Goal: Information Seeking & Learning: Understand process/instructions

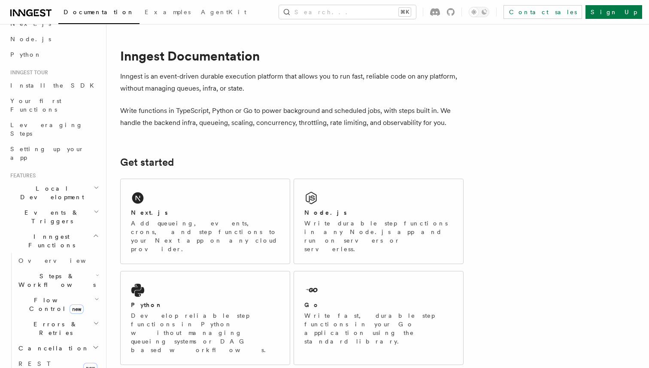
scroll to position [47, 0]
click at [41, 256] on span "Overview" at bounding box center [62, 259] width 88 height 7
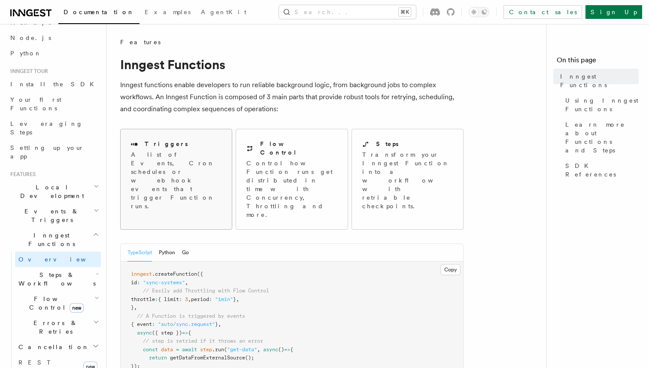
click at [188, 149] on div "Triggers A list of Events, Cron schedules or webhook events that trigger Functi…" at bounding box center [176, 175] width 91 height 71
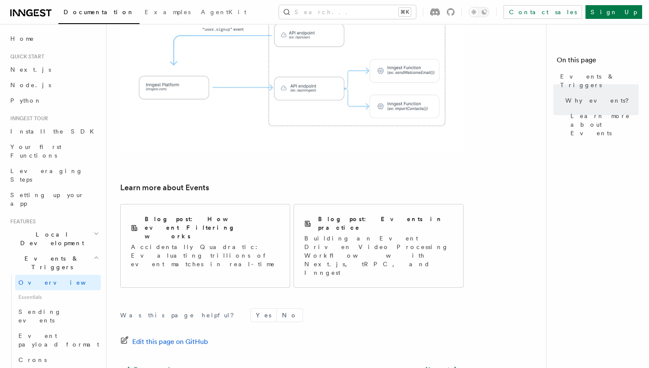
scroll to position [565, 0]
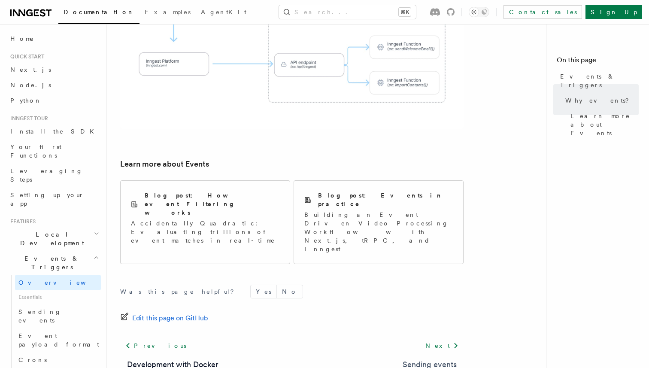
click at [416, 358] on link "Sending events" at bounding box center [430, 364] width 54 height 12
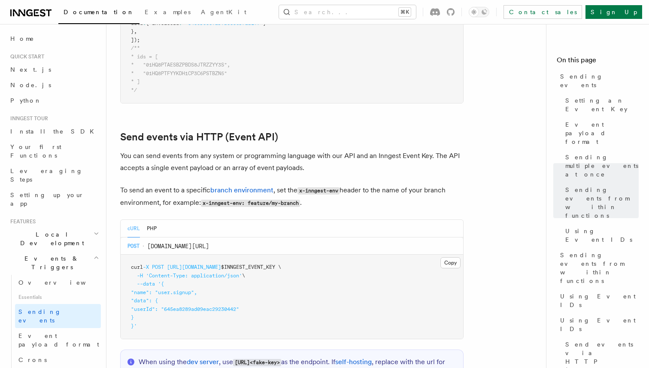
scroll to position [1711, 0]
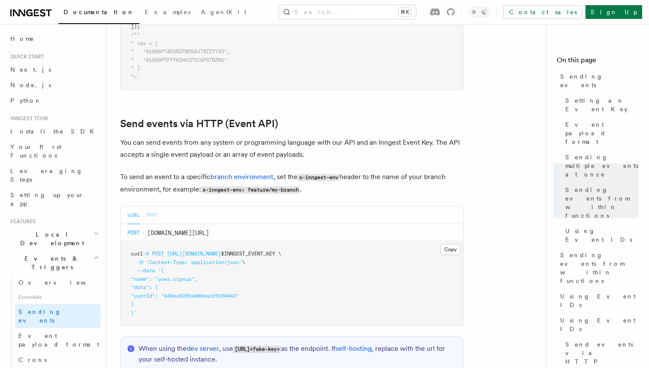
click at [153, 206] on button "PHP" at bounding box center [152, 215] width 10 height 18
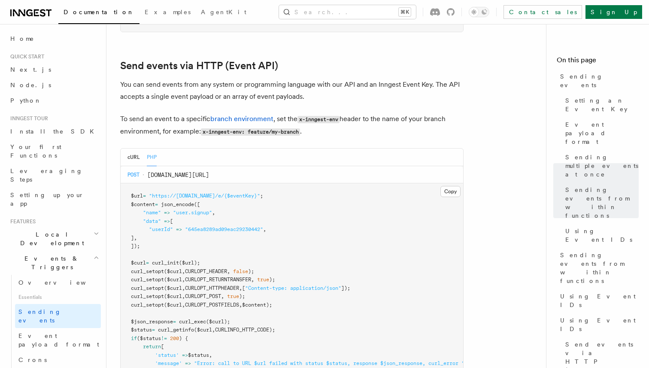
scroll to position [1746, 0]
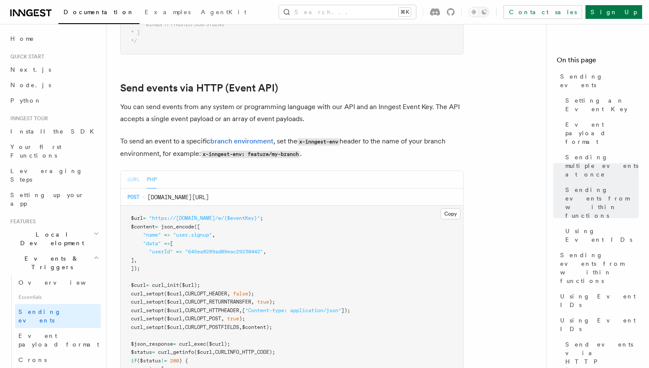
click at [133, 173] on button "cURL" at bounding box center [133, 180] width 12 height 18
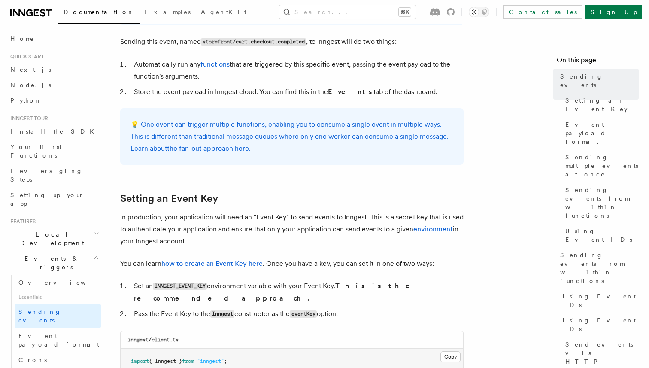
scroll to position [483, 0]
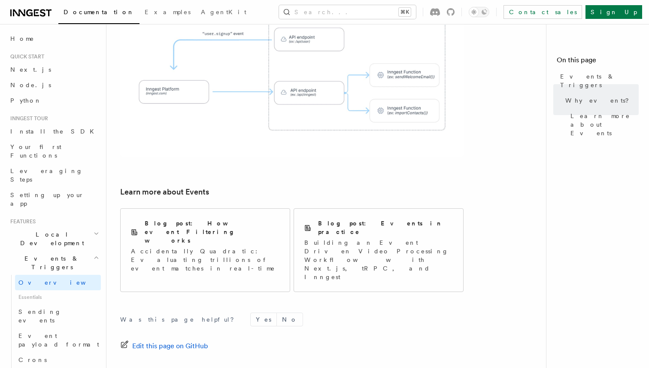
scroll to position [565, 0]
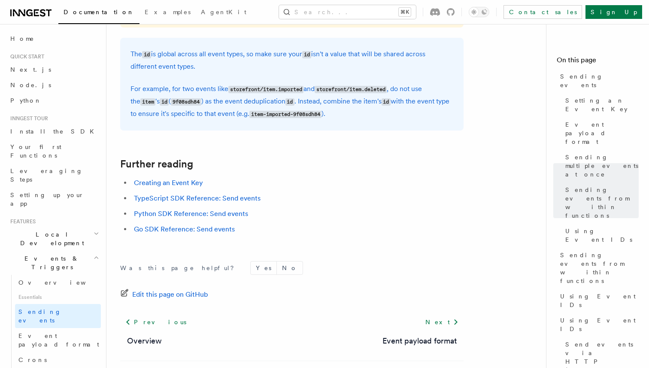
scroll to position [2481, 0]
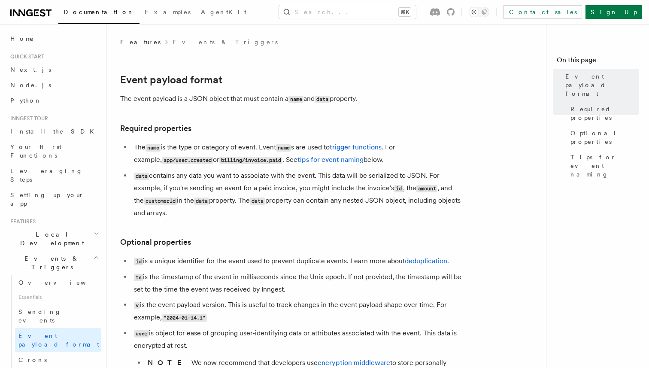
scroll to position [44, 0]
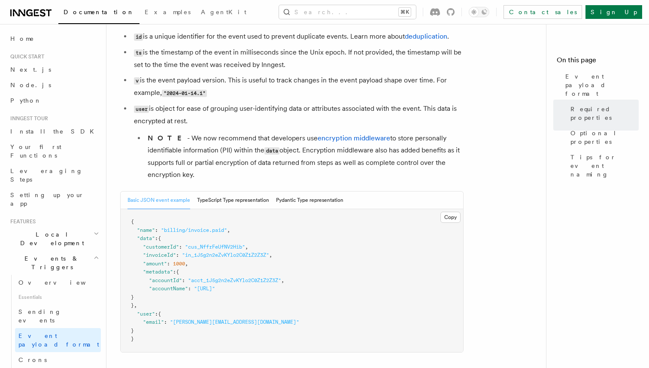
scroll to position [225, 0]
click at [251, 197] on button "TypeScript Type representation" at bounding box center [233, 200] width 72 height 18
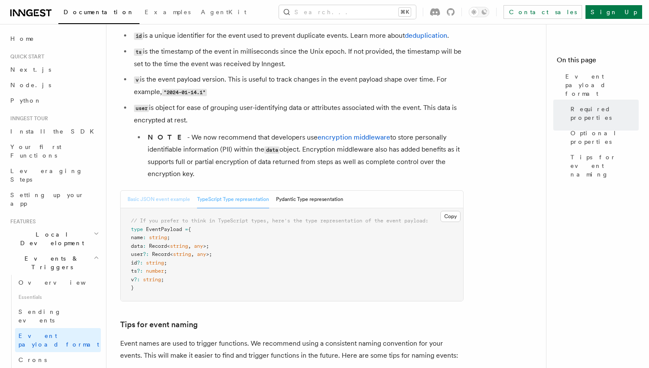
click at [171, 199] on button "Basic JSON event example" at bounding box center [158, 200] width 63 height 18
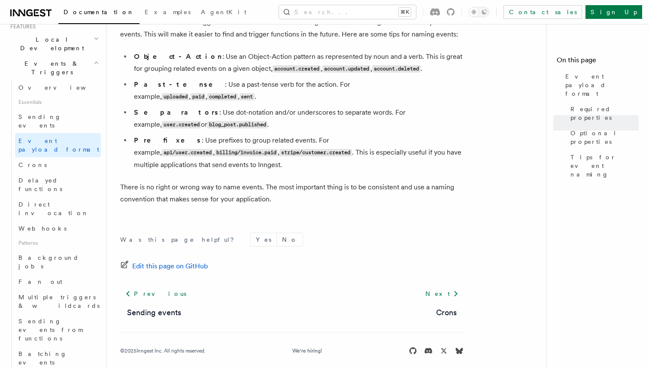
scroll to position [200, 0]
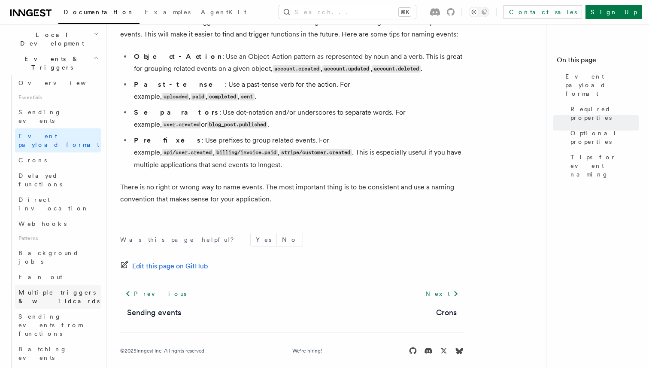
click at [63, 285] on link "Multiple triggers & wildcards" at bounding box center [58, 297] width 86 height 24
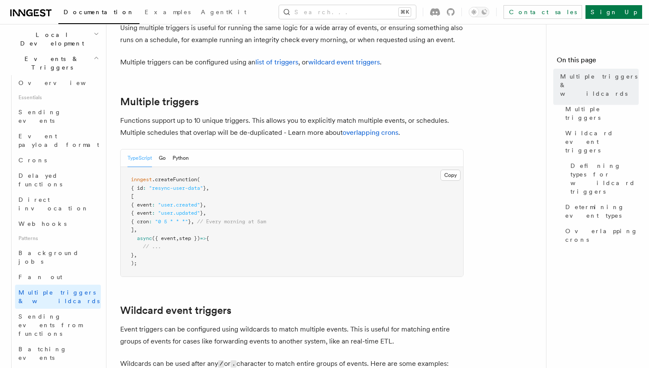
scroll to position [90, 0]
